Goal: Task Accomplishment & Management: Manage account settings

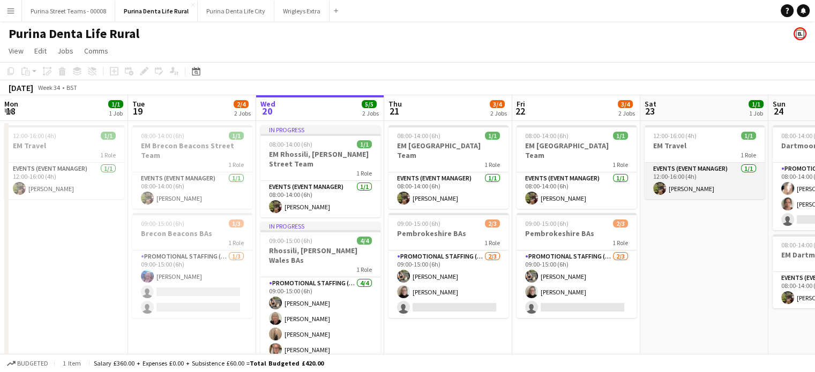
scroll to position [0, 306]
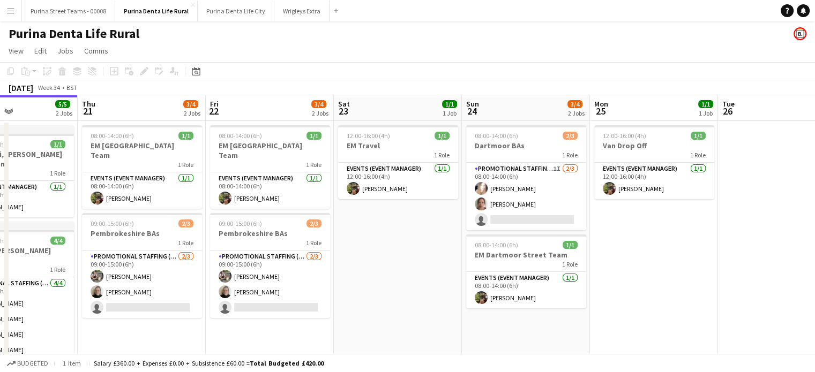
drag, startPoint x: 440, startPoint y: 181, endPoint x: 398, endPoint y: 296, distance: 123.0
click at [398, 296] on app-date-cell "12:00-16:00 (4h) 1/1 EM Travel 1 Role Events (Event Manager) [DATE] 12:00-16:00…" at bounding box center [398, 252] width 128 height 263
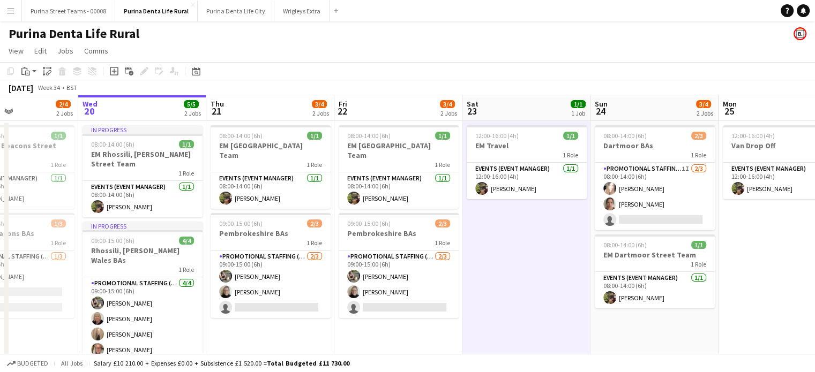
scroll to position [0, 236]
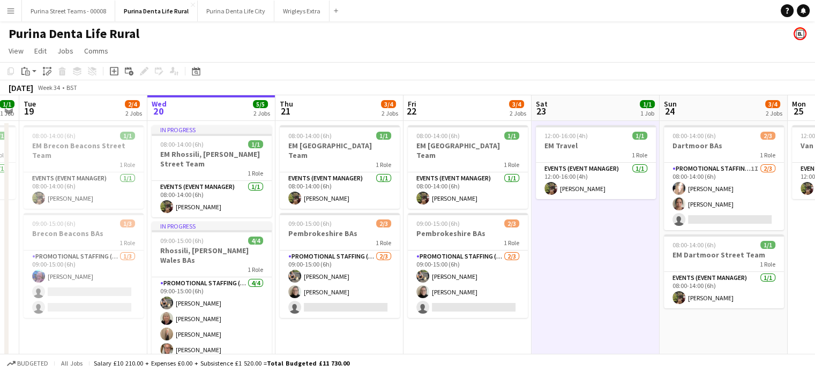
drag, startPoint x: 215, startPoint y: 340, endPoint x: 414, endPoint y: 331, distance: 198.5
click at [414, 331] on app-calendar-viewport "Sun 17 Mon 18 1/1 1 Job Tue 19 2/4 2 Jobs Wed 20 5/5 2 Jobs Thu 21 3/4 2 Jobs F…" at bounding box center [407, 239] width 815 height 288
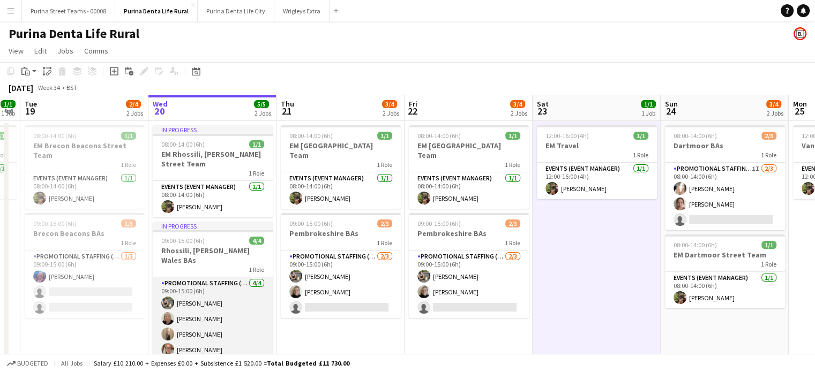
click at [204, 294] on app-card-role "Promotional Staffing (Brand Ambassadors) [DATE] 09:00-15:00 (6h) [PERSON_NAME] …" at bounding box center [213, 319] width 120 height 83
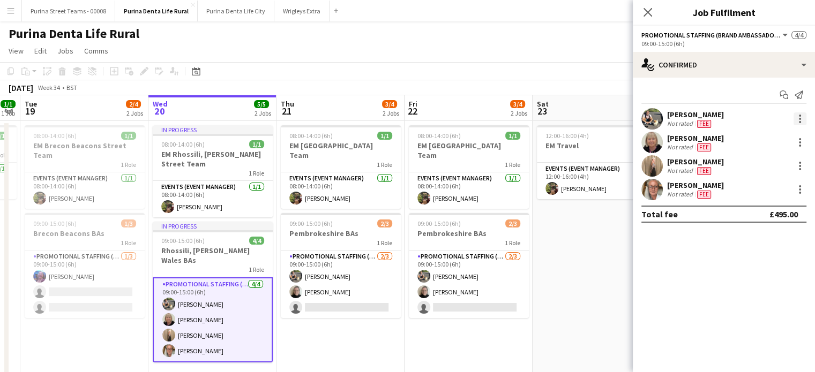
click at [803, 118] on div at bounding box center [799, 119] width 13 height 13
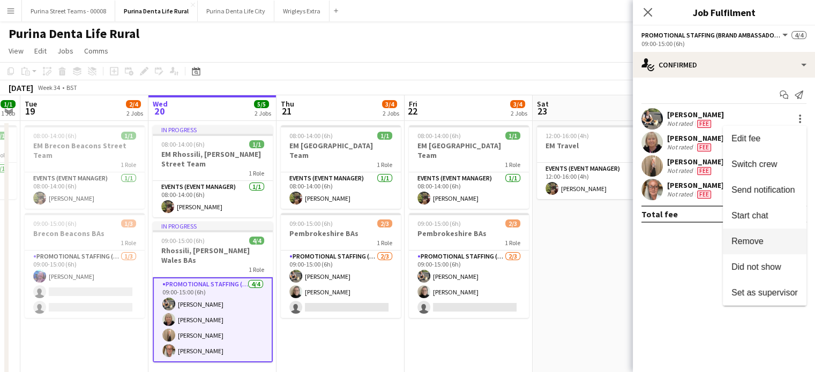
click at [761, 237] on span "Remove" at bounding box center [747, 241] width 32 height 9
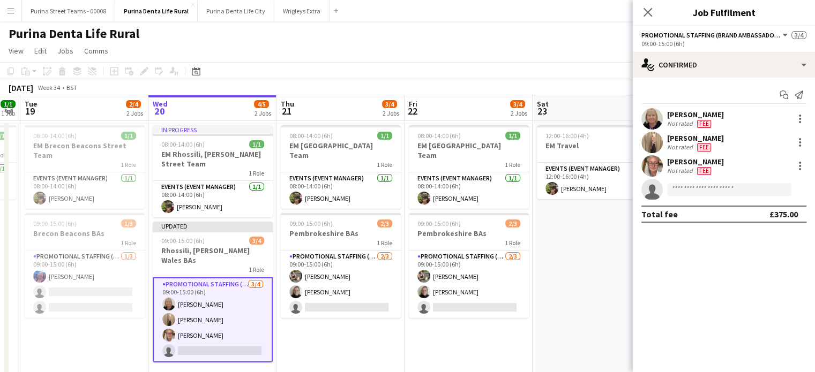
click at [498, 331] on app-date-cell "08:00-14:00 (6h) 1/1 EM [GEOGRAPHIC_DATA] Team 1 Role Events (Event Manager) [D…" at bounding box center [469, 252] width 128 height 263
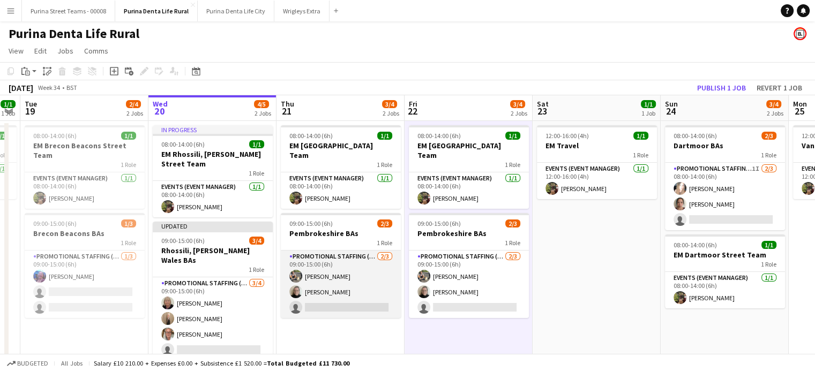
click at [324, 266] on app-card-role "Promotional Staffing (Brand Ambassadors) [DATE] 09:00-15:00 (6h) [PERSON_NAME] …" at bounding box center [341, 285] width 120 height 68
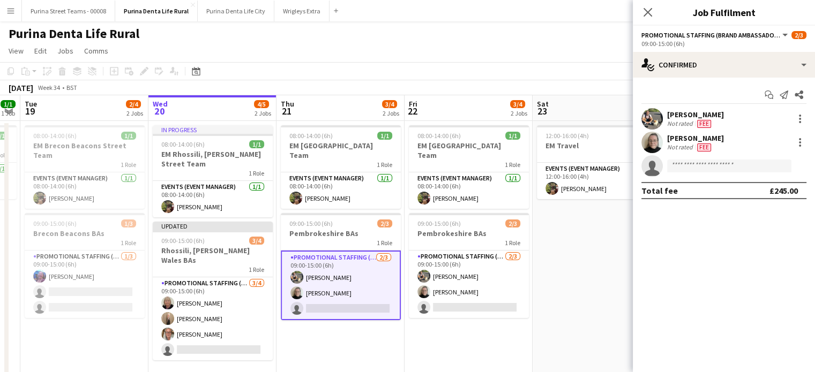
click at [313, 267] on app-card-role "Promotional Staffing (Brand Ambassadors) [DATE] 09:00-15:00 (6h) [PERSON_NAME] …" at bounding box center [341, 286] width 120 height 70
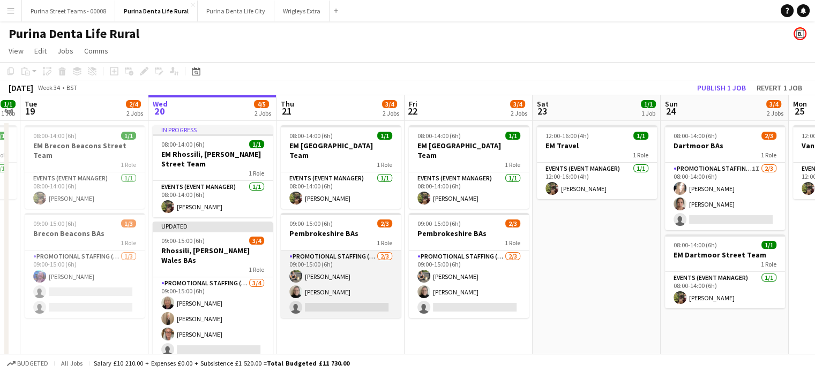
click at [338, 263] on app-card-role "Promotional Staffing (Brand Ambassadors) [DATE] 09:00-15:00 (6h) [PERSON_NAME] …" at bounding box center [341, 285] width 120 height 68
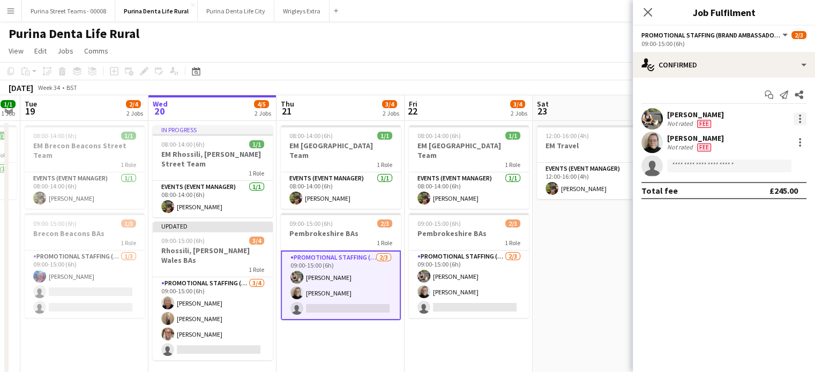
click at [795, 116] on div at bounding box center [799, 119] width 13 height 13
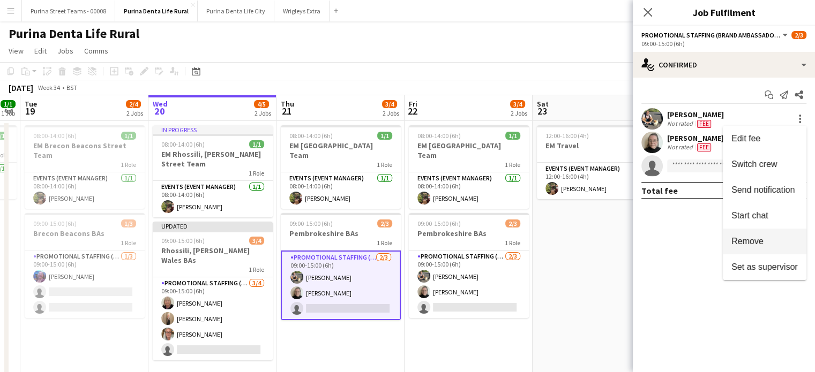
click at [751, 234] on button "Remove" at bounding box center [765, 242] width 84 height 26
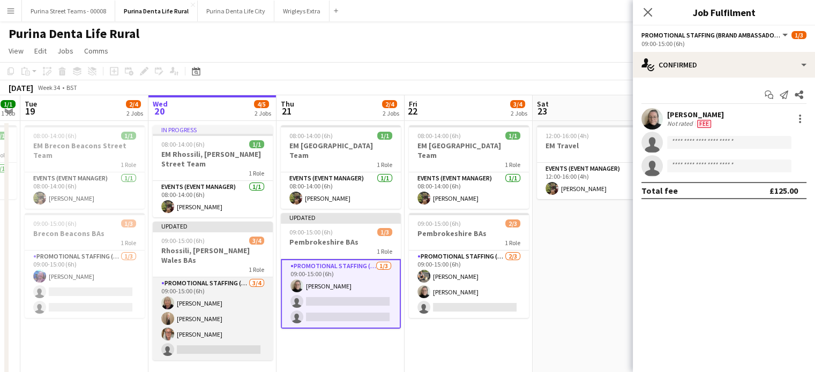
click at [188, 291] on app-card-role "Promotional Staffing (Brand Ambassadors) [DATE] 09:00-15:00 (6h) [PERSON_NAME] …" at bounding box center [213, 319] width 120 height 83
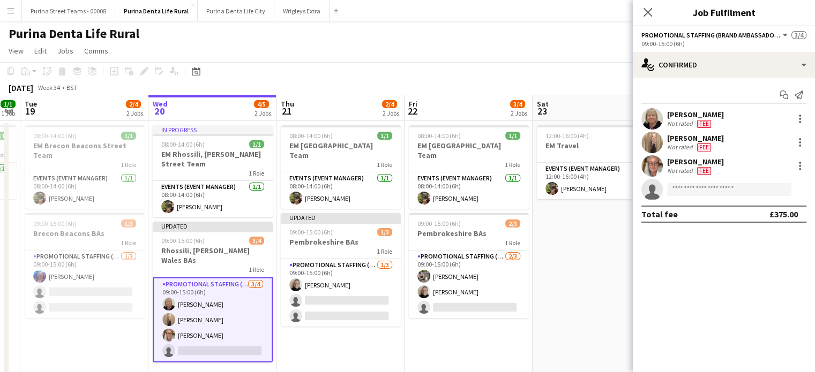
click at [673, 117] on div "[PERSON_NAME]" at bounding box center [695, 115] width 57 height 10
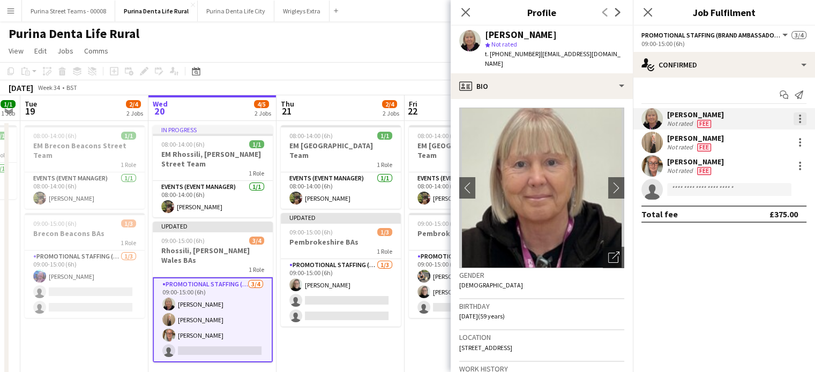
click at [804, 116] on div at bounding box center [799, 119] width 13 height 13
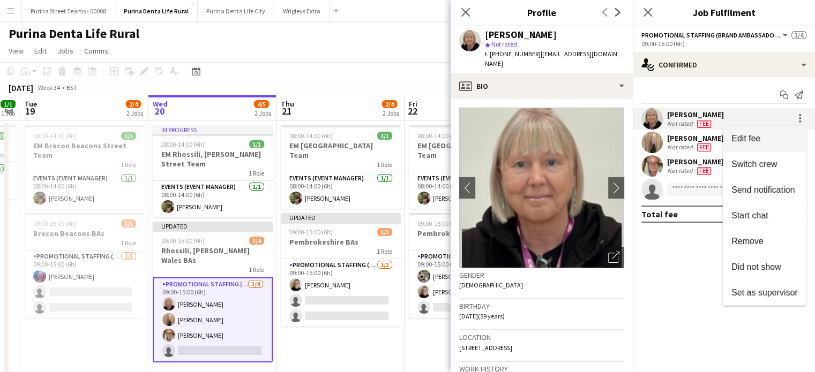
click at [768, 141] on span "Edit fee" at bounding box center [764, 139] width 66 height 10
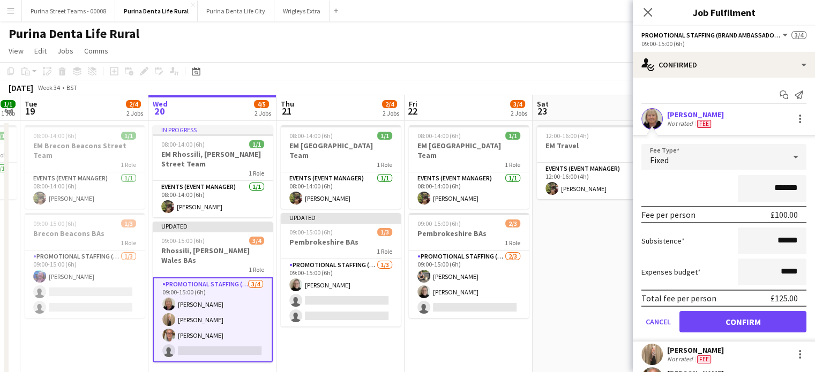
click at [513, 339] on app-date-cell "08:00-14:00 (6h) 1/1 EM [GEOGRAPHIC_DATA] Team 1 Role Events (Event Manager) [D…" at bounding box center [469, 252] width 128 height 263
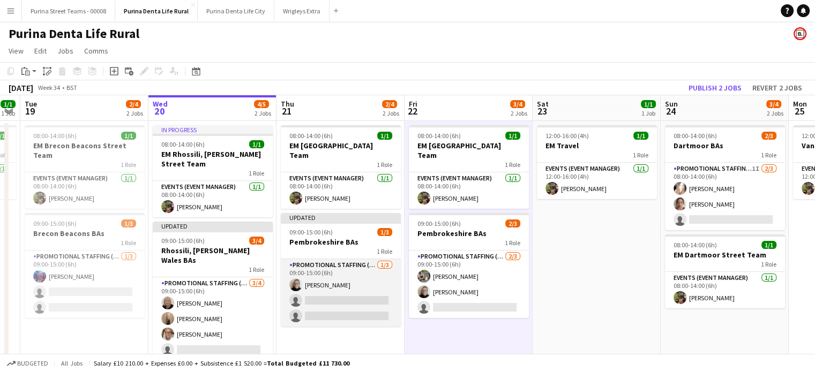
click at [356, 290] on app-card-role "Promotional Staffing (Brand Ambassadors) [DATE] 09:00-15:00 (6h) [PERSON_NAME] …" at bounding box center [341, 293] width 120 height 68
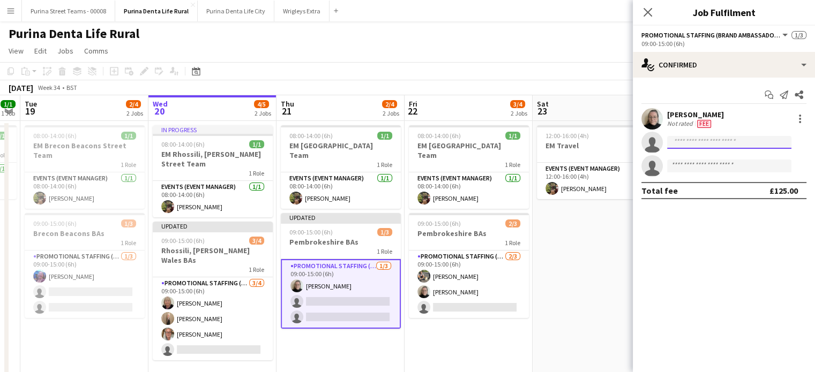
click at [691, 139] on input at bounding box center [729, 142] width 124 height 13
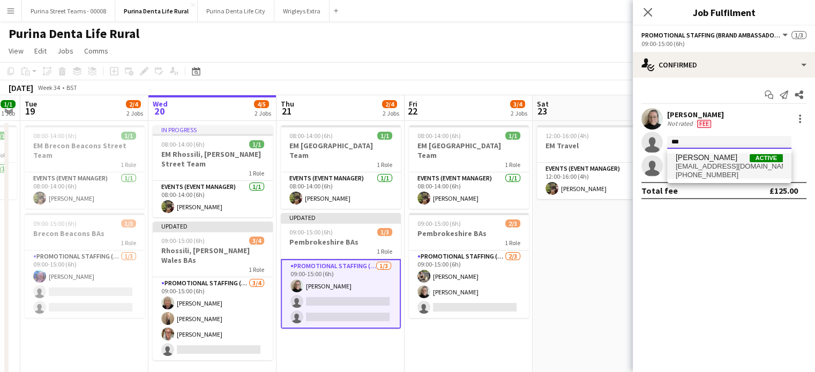
type input "***"
click at [714, 169] on span "[EMAIL_ADDRESS][DOMAIN_NAME]" at bounding box center [729, 166] width 107 height 9
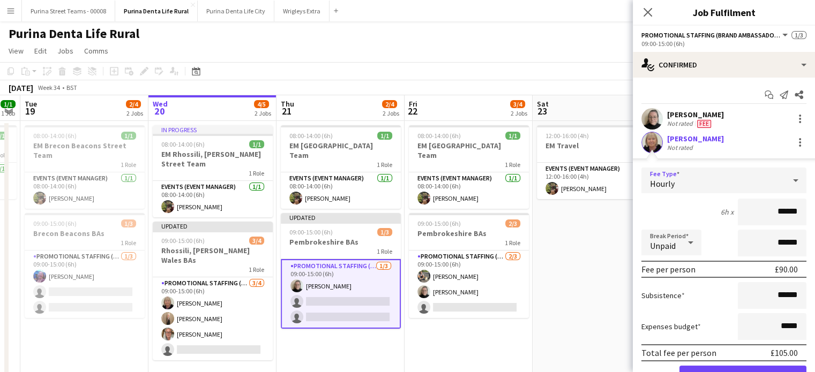
click at [686, 188] on div "Hourly" at bounding box center [713, 181] width 144 height 26
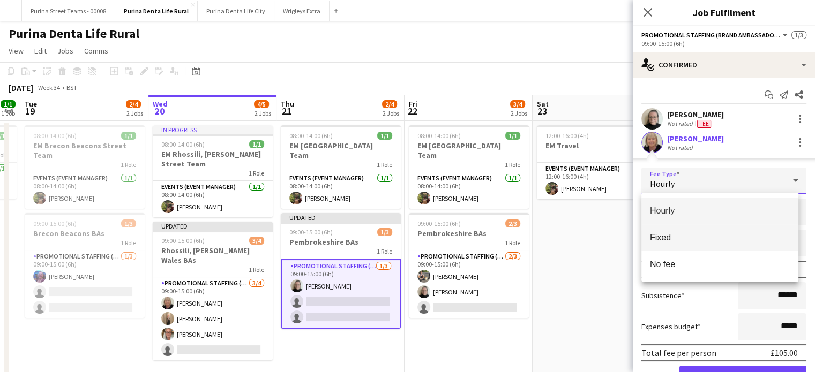
click at [699, 245] on mat-option "Fixed" at bounding box center [719, 237] width 157 height 27
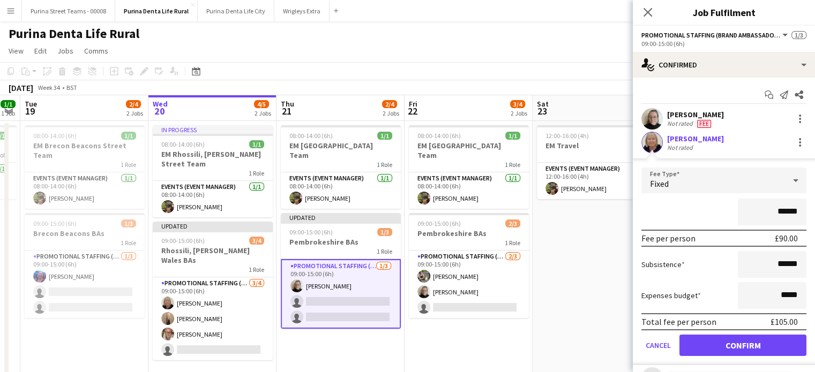
drag, startPoint x: 772, startPoint y: 212, endPoint x: 799, endPoint y: 213, distance: 27.3
click at [799, 213] on form "Fee Type Fixed ****** Fee per person £90.00 Subsistence ****** Expenses budget …" at bounding box center [724, 267] width 182 height 198
type input "****"
click at [718, 218] on div "****" at bounding box center [723, 212] width 165 height 27
click at [774, 263] on input "******" at bounding box center [772, 264] width 69 height 27
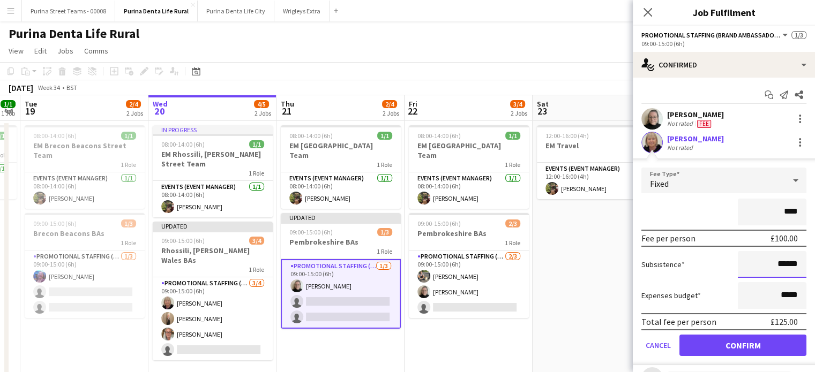
type input "******"
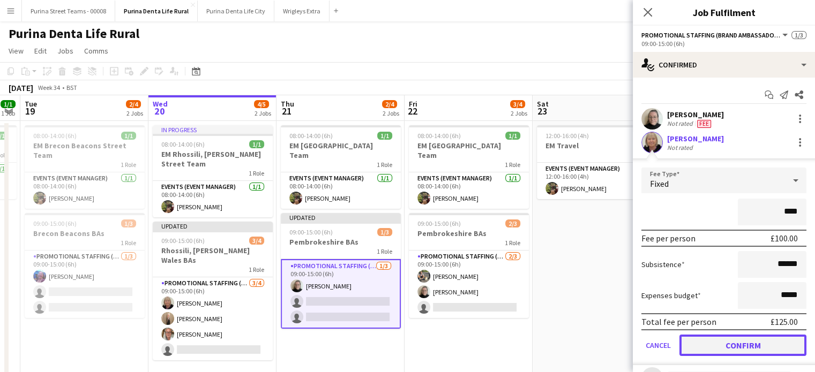
click at [738, 353] on button "Confirm" at bounding box center [742, 345] width 127 height 21
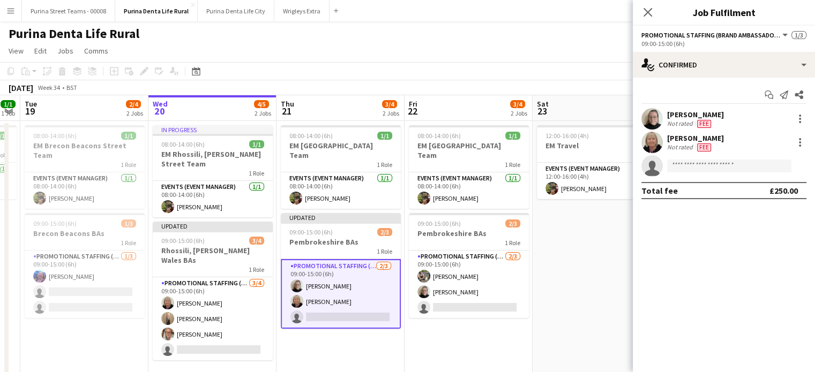
click at [557, 283] on app-date-cell "12:00-16:00 (4h) 1/1 EM Travel 1 Role Events (Event Manager) [DATE] 12:00-16:00…" at bounding box center [597, 252] width 128 height 263
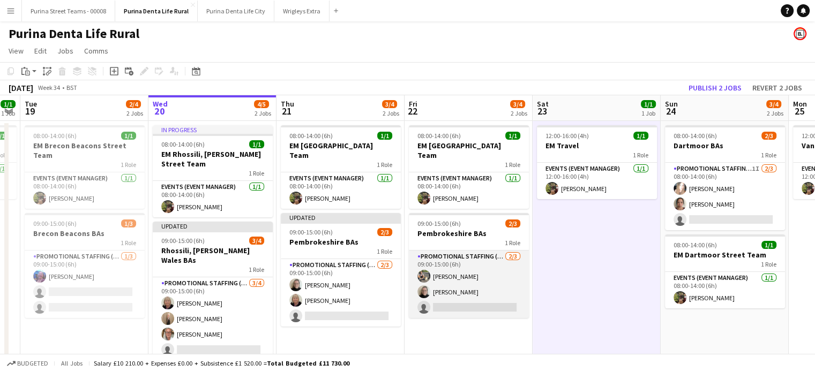
click at [432, 270] on app-card-role "Promotional Staffing (Brand Ambassadors) [DATE] 09:00-15:00 (6h) [PERSON_NAME] …" at bounding box center [469, 285] width 120 height 68
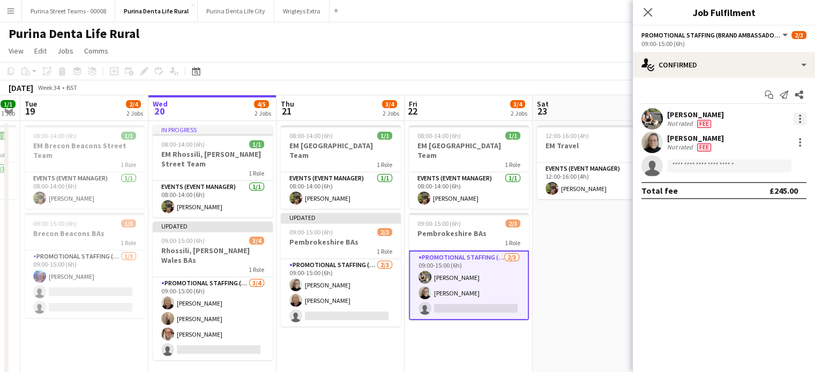
click at [806, 121] on div "[PERSON_NAME] Not rated Fee" at bounding box center [724, 118] width 182 height 21
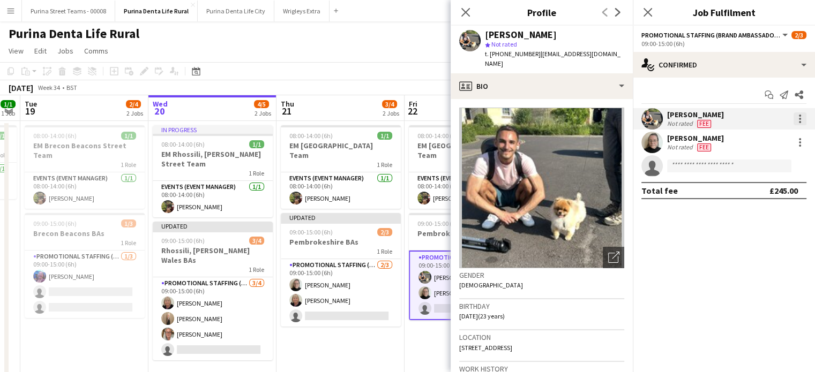
click at [793, 121] on div at bounding box center [799, 119] width 13 height 13
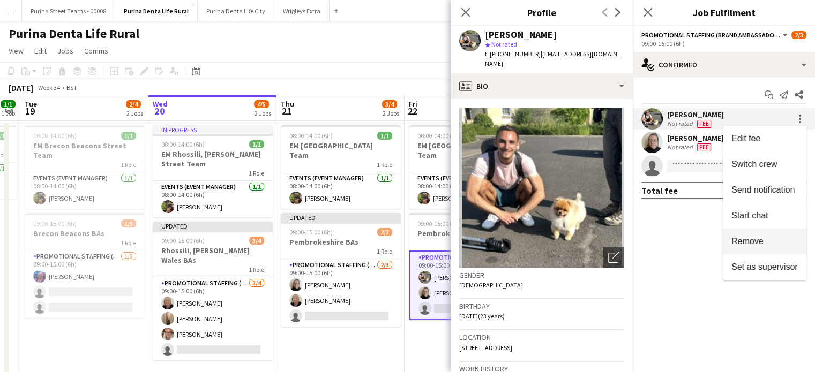
click at [767, 235] on button "Remove" at bounding box center [765, 242] width 84 height 26
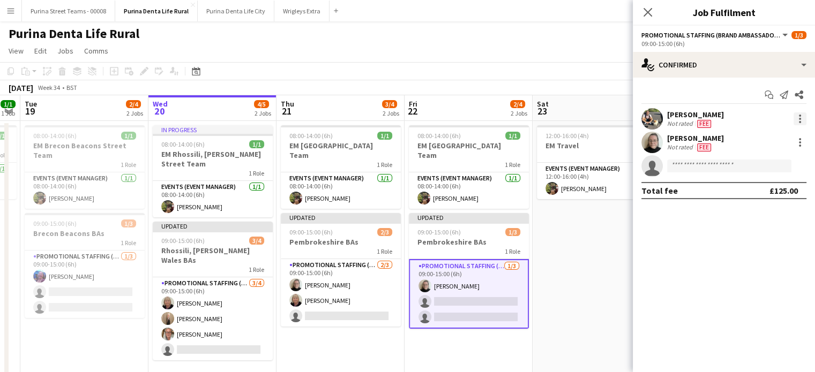
click at [804, 113] on div at bounding box center [799, 119] width 13 height 13
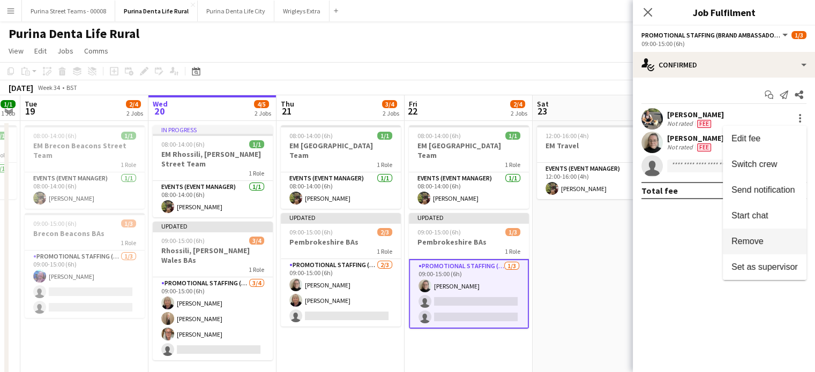
click at [761, 241] on span "Remove" at bounding box center [747, 241] width 32 height 9
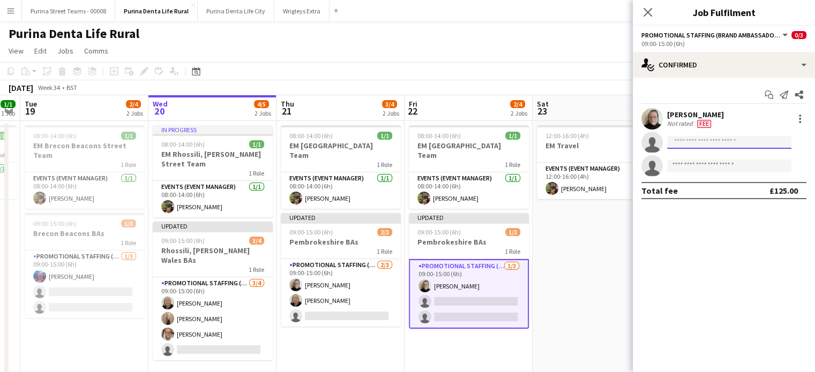
click at [685, 140] on input at bounding box center [729, 142] width 124 height 13
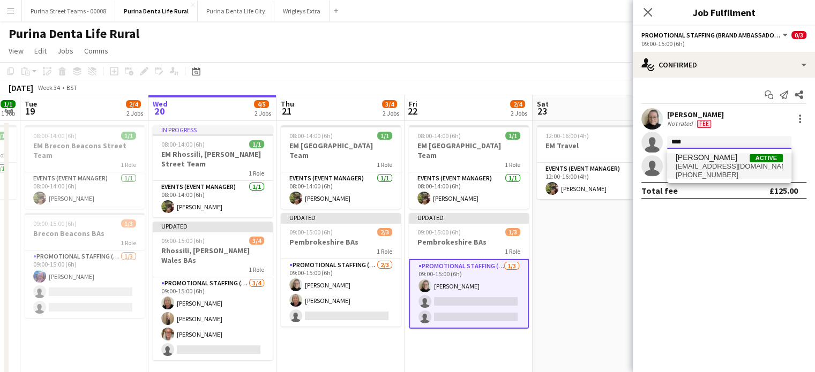
type input "****"
click at [693, 160] on span "[PERSON_NAME]" at bounding box center [707, 157] width 62 height 9
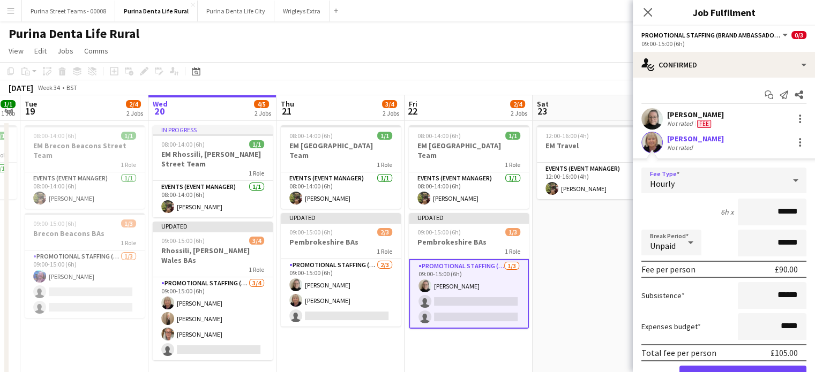
click at [672, 177] on div "Hourly" at bounding box center [713, 181] width 144 height 26
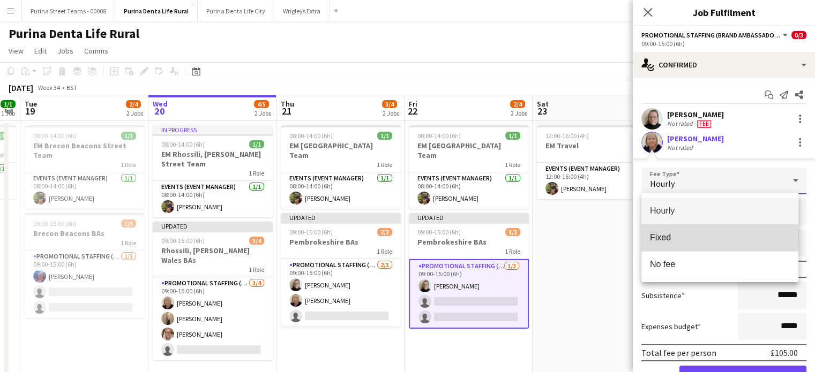
click at [672, 237] on span "Fixed" at bounding box center [720, 238] width 140 height 10
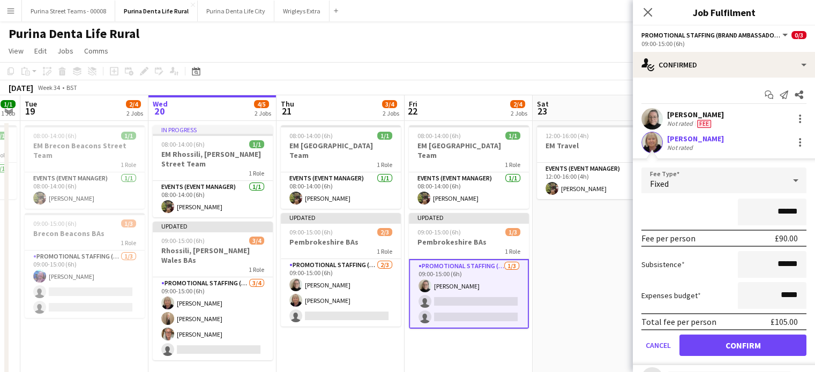
click at [768, 212] on input "******" at bounding box center [772, 212] width 69 height 27
type input "*******"
click at [773, 258] on input "******" at bounding box center [772, 264] width 69 height 27
type input "******"
click at [736, 345] on button "Confirm" at bounding box center [742, 345] width 127 height 21
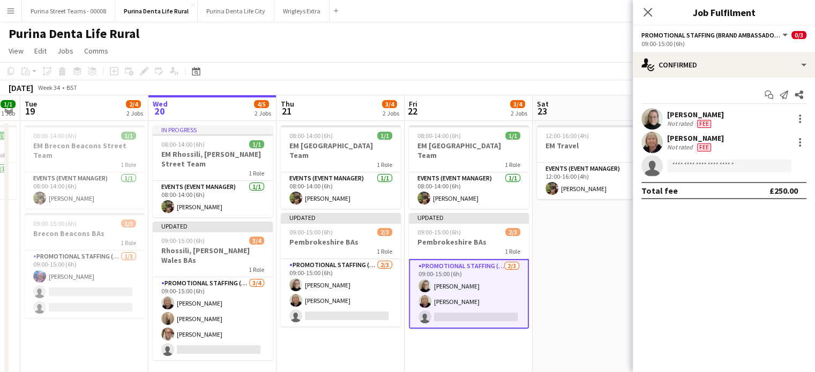
click at [560, 285] on app-date-cell "12:00-16:00 (4h) 1/1 EM Travel 1 Role Events (Event Manager) [DATE] 12:00-16:00…" at bounding box center [597, 252] width 128 height 263
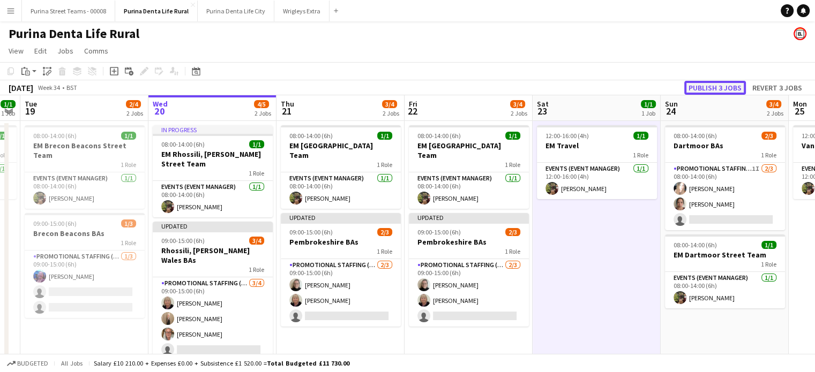
click at [713, 89] on button "Publish 3 jobs" at bounding box center [715, 88] width 62 height 14
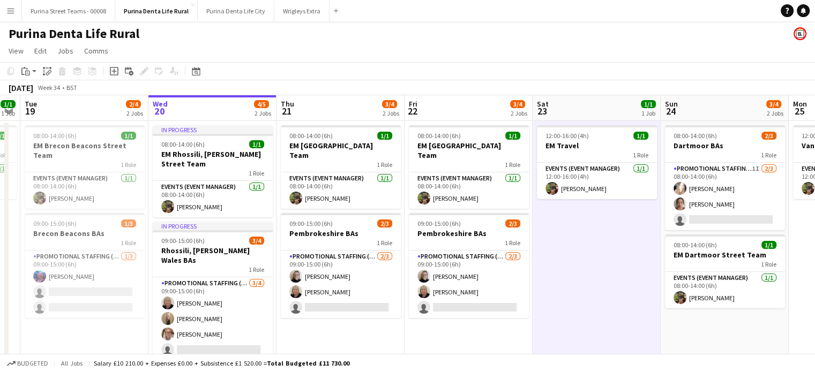
click at [622, 238] on app-date-cell "12:00-16:00 (4h) 1/1 EM Travel 1 Role Events (Event Manager) [DATE] 12:00-16:00…" at bounding box center [597, 252] width 128 height 263
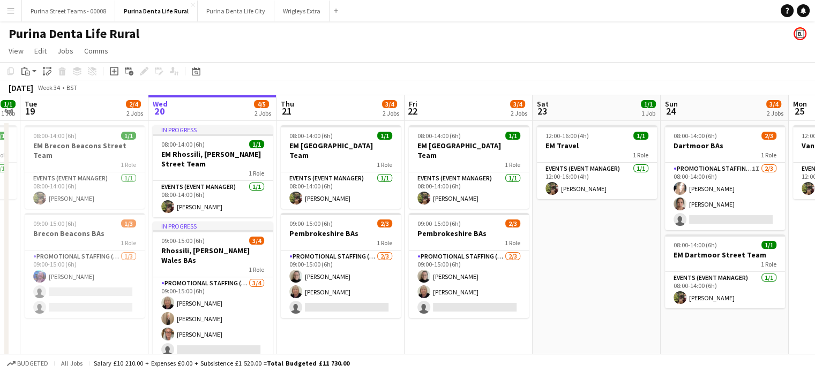
click at [622, 238] on app-date-cell "12:00-16:00 (4h) 1/1 EM Travel 1 Role Events (Event Manager) [DATE] 12:00-16:00…" at bounding box center [597, 252] width 128 height 263
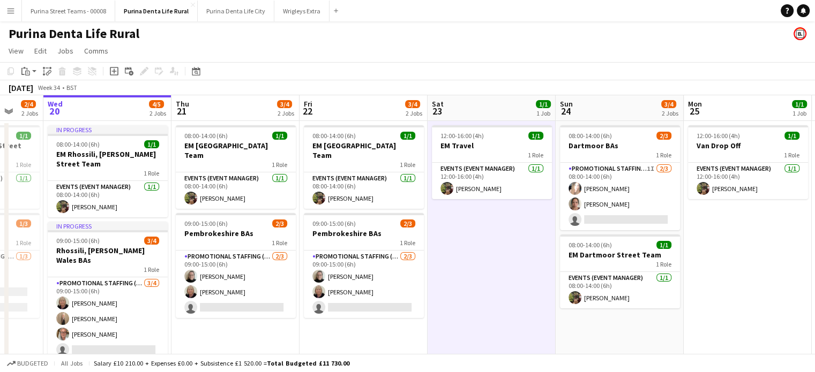
scroll to position [0, 327]
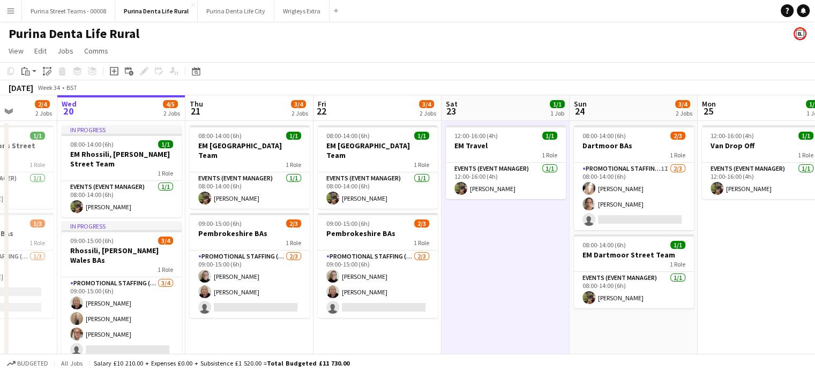
drag, startPoint x: 592, startPoint y: 261, endPoint x: 501, endPoint y: 248, distance: 92.1
click at [501, 248] on app-calendar-viewport "Sun 17 2/4 2 Jobs Mon 18 1/1 1 Job Tue 19 2/4 2 Jobs Wed 20 4/5 2 Jobs Thu 21 3…" at bounding box center [407, 239] width 815 height 288
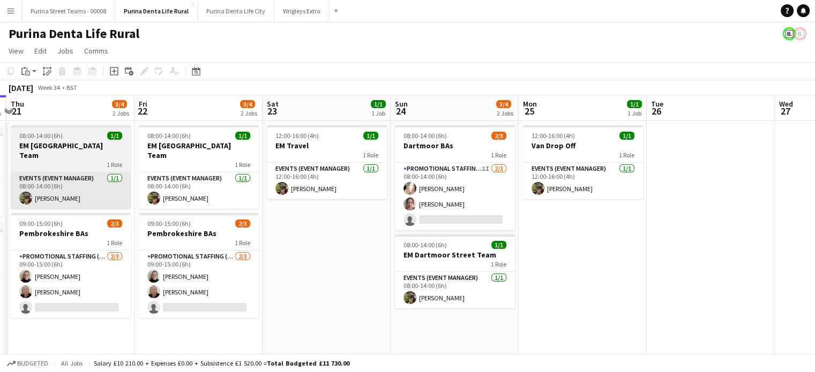
drag, startPoint x: 515, startPoint y: 303, endPoint x: 196, endPoint y: 183, distance: 341.1
click at [482, 289] on app-calendar-viewport "Tue 19 2/4 2 Jobs Wed 20 4/5 2 Jobs Thu 21 3/4 2 Jobs Fri 22 3/4 2 Jobs Sat 23 …" at bounding box center [407, 239] width 815 height 288
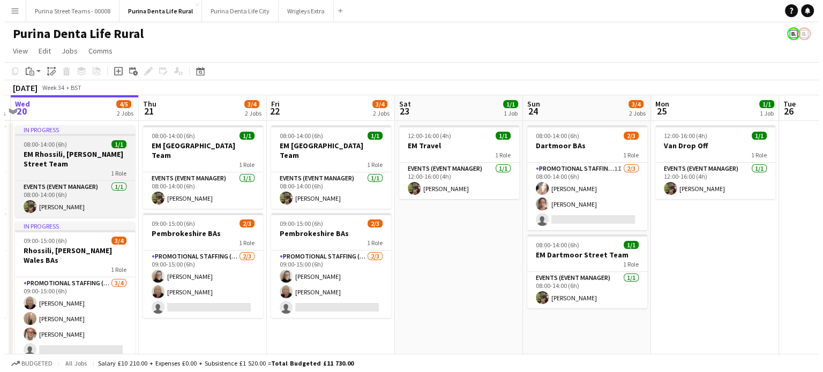
scroll to position [0, 251]
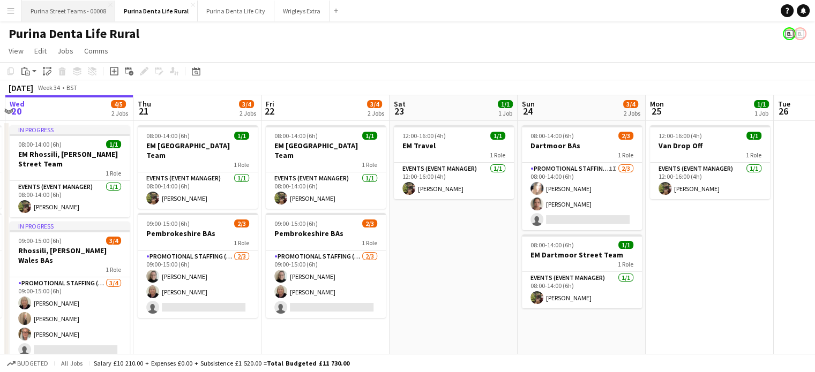
click at [53, 12] on button "Purina Street Teams - 00008 Close" at bounding box center [68, 11] width 93 height 21
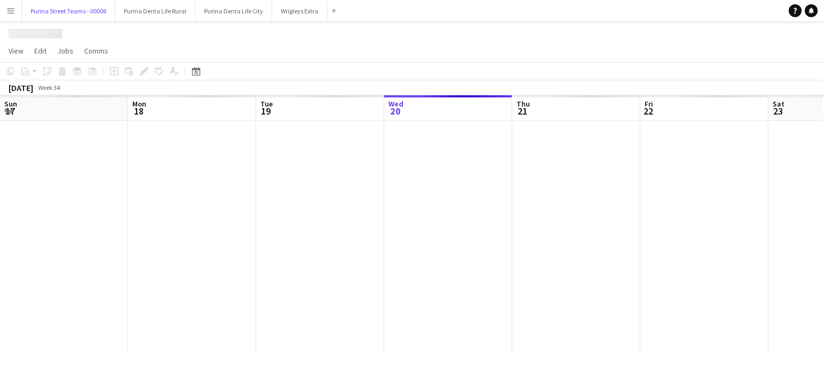
scroll to position [0, 256]
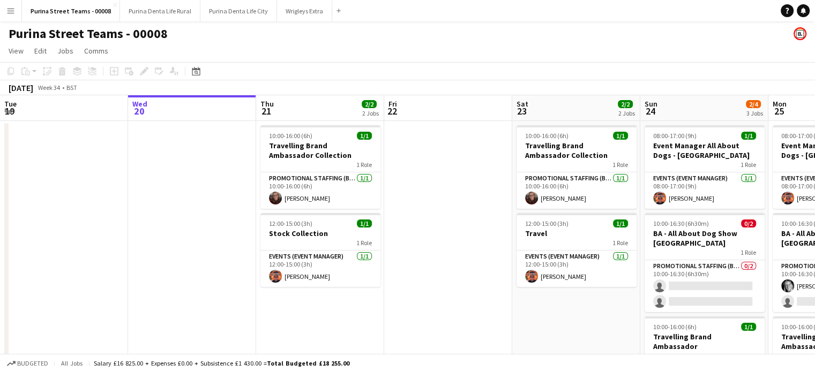
click at [10, 16] on button "Menu" at bounding box center [10, 10] width 21 height 21
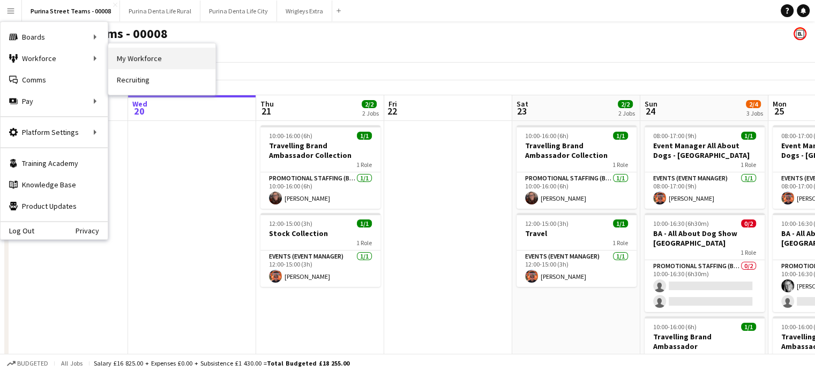
click at [119, 56] on link "My Workforce" at bounding box center [161, 58] width 107 height 21
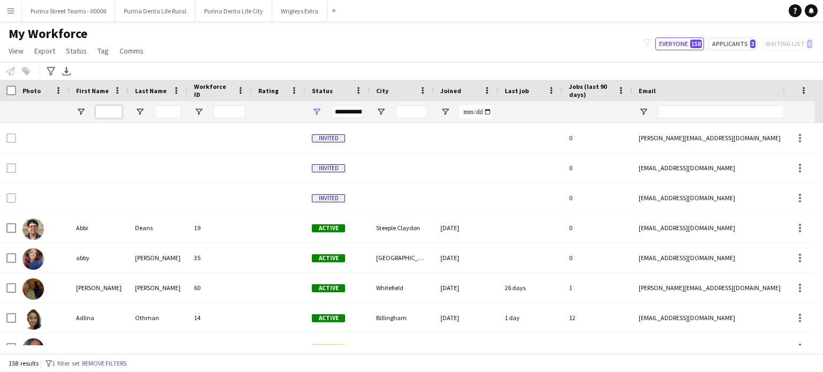
click at [104, 108] on input "First Name Filter Input" at bounding box center [108, 112] width 27 height 13
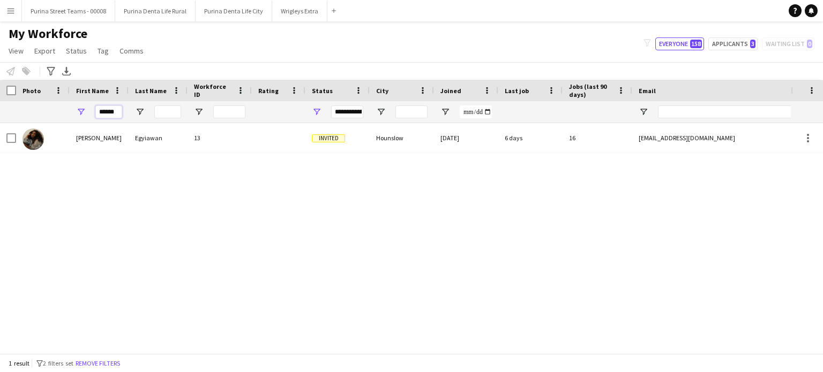
type input "******"
click at [308, 220] on div "[PERSON_NAME] Egyiawan 13 Invited Hounslow [DATE] 6 days 16 [EMAIL_ADDRESS][DOM…" at bounding box center [395, 234] width 791 height 222
click at [114, 115] on input "******" at bounding box center [108, 112] width 27 height 13
